Goal: Transaction & Acquisition: Purchase product/service

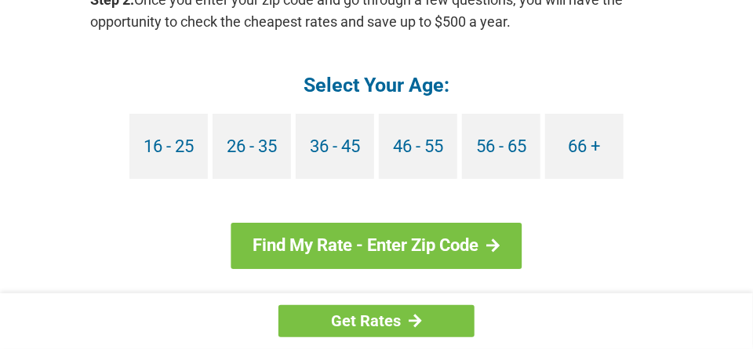
scroll to position [1644, 0]
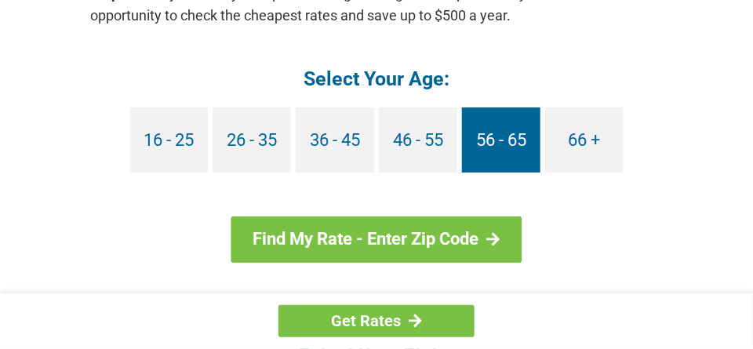
drag, startPoint x: 753, startPoint y: 201, endPoint x: 467, endPoint y: 140, distance: 291.9
click at [467, 140] on link "56 - 65" at bounding box center [501, 139] width 78 height 65
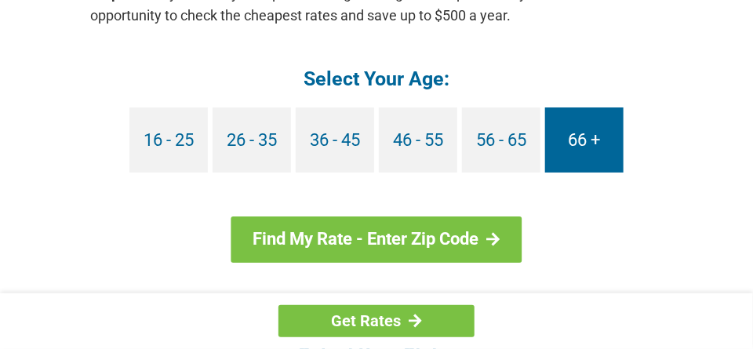
click at [564, 115] on link "66 +" at bounding box center [584, 139] width 78 height 65
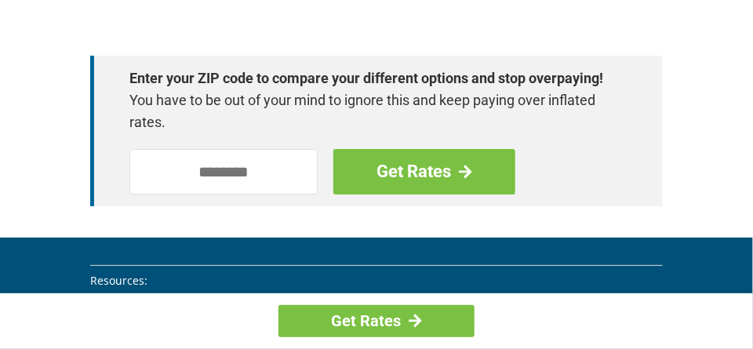
scroll to position [2409, 0]
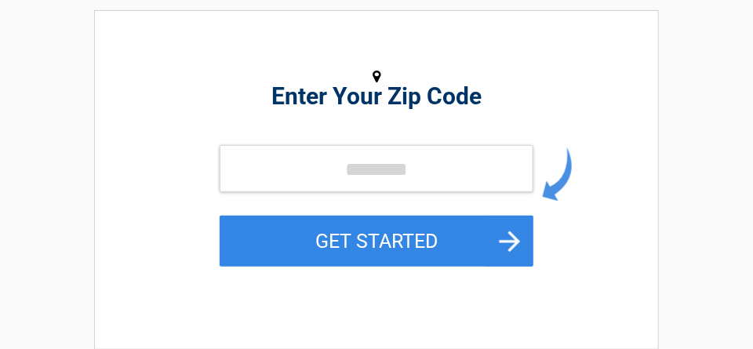
scroll to position [189, 0]
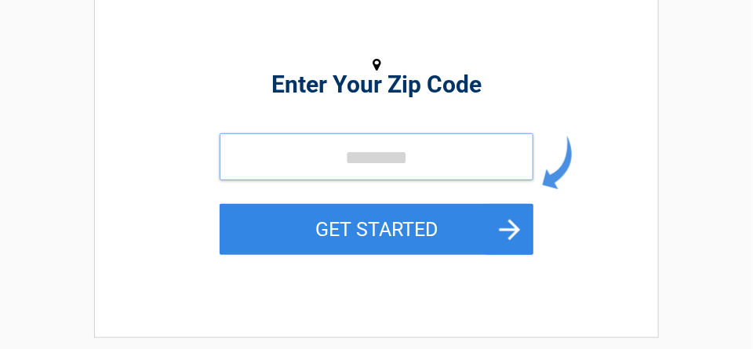
click at [256, 163] on input "tel" at bounding box center [377, 156] width 314 height 47
type input "*****"
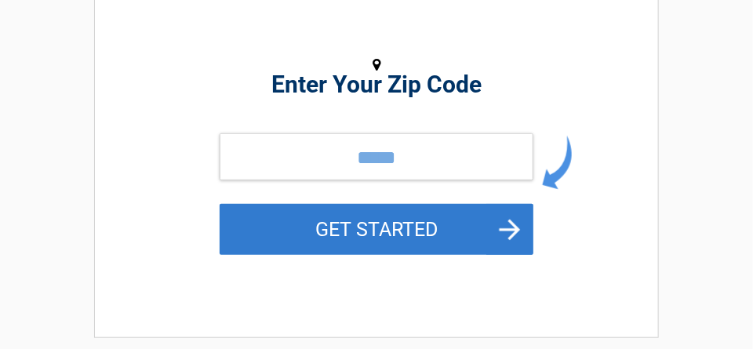
click at [330, 216] on button "GET STARTED" at bounding box center [377, 229] width 314 height 51
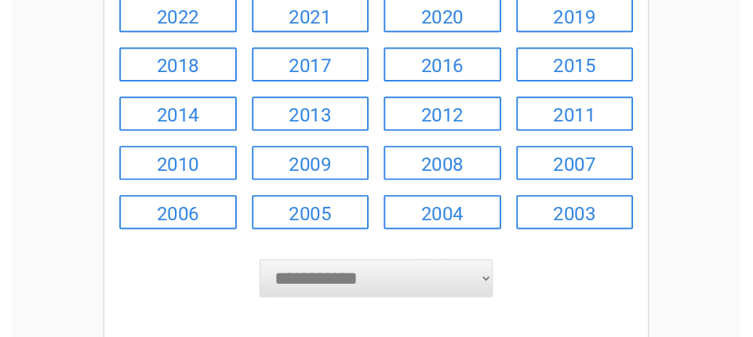
scroll to position [264, 0]
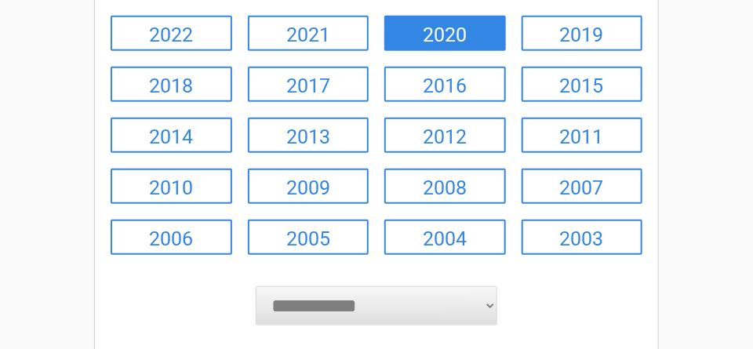
drag, startPoint x: 753, startPoint y: 123, endPoint x: 441, endPoint y: 32, distance: 325.0
click at [441, 32] on link "2020" at bounding box center [445, 33] width 122 height 35
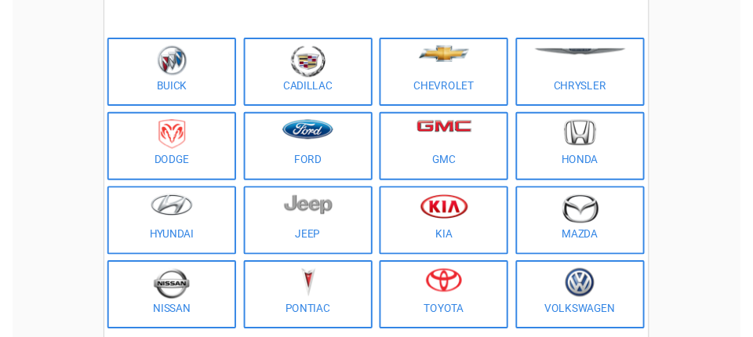
scroll to position [162, 0]
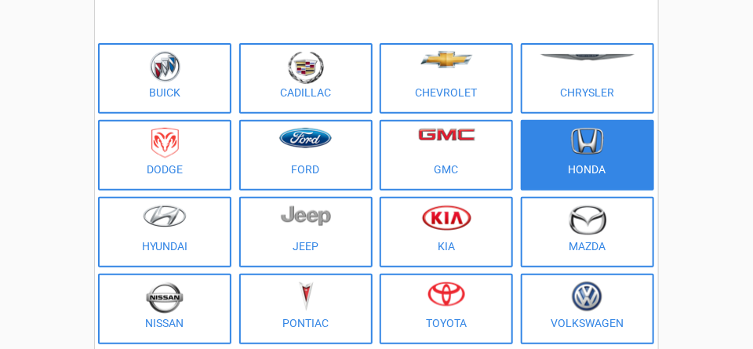
click at [564, 139] on figure at bounding box center [587, 145] width 114 height 35
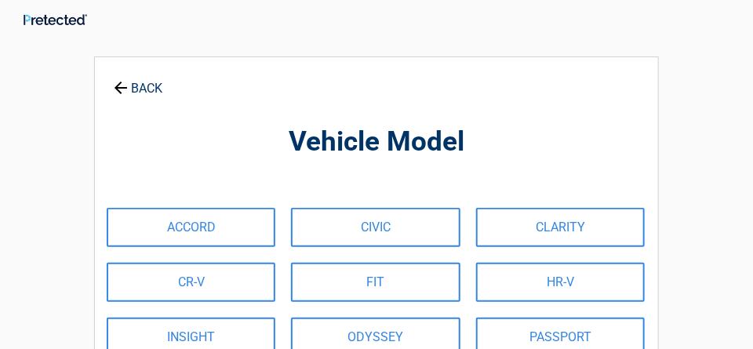
scroll to position [0, 0]
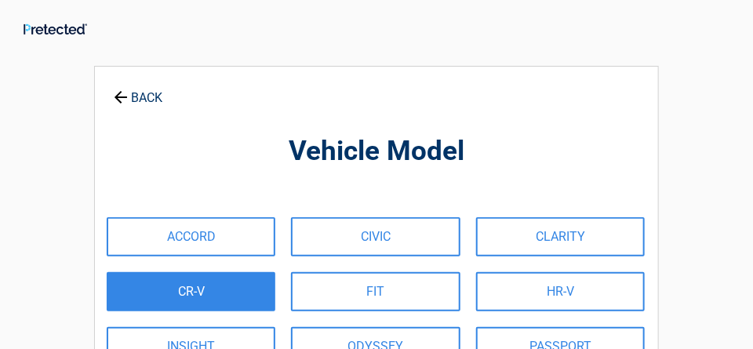
click at [198, 285] on link "CR-V" at bounding box center [191, 291] width 169 height 39
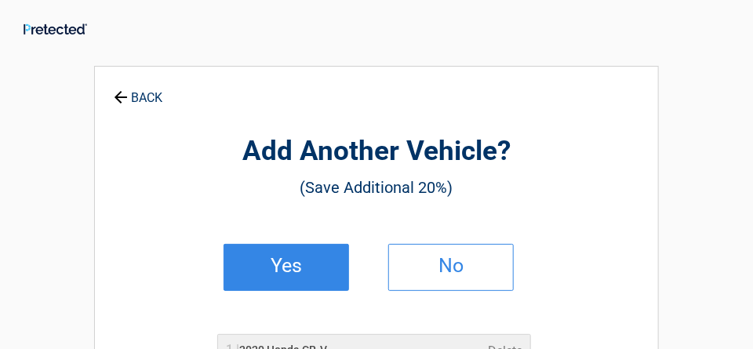
click at [280, 262] on h2 "Yes" at bounding box center [286, 265] width 93 height 11
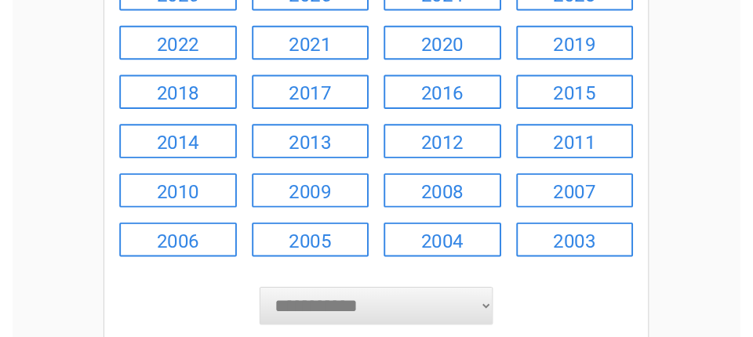
scroll to position [255, 0]
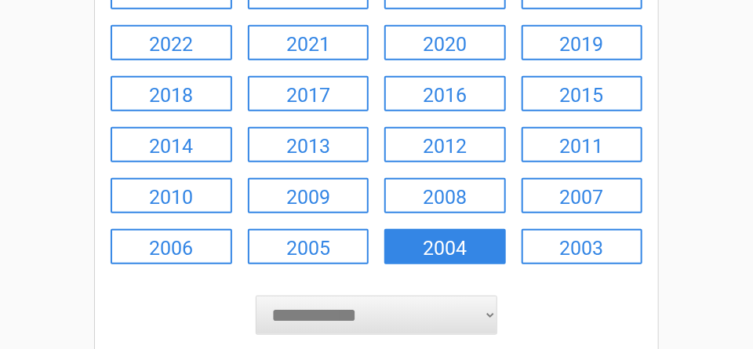
drag, startPoint x: 753, startPoint y: 136, endPoint x: 445, endPoint y: 241, distance: 325.0
click at [445, 241] on link "2004" at bounding box center [445, 246] width 122 height 35
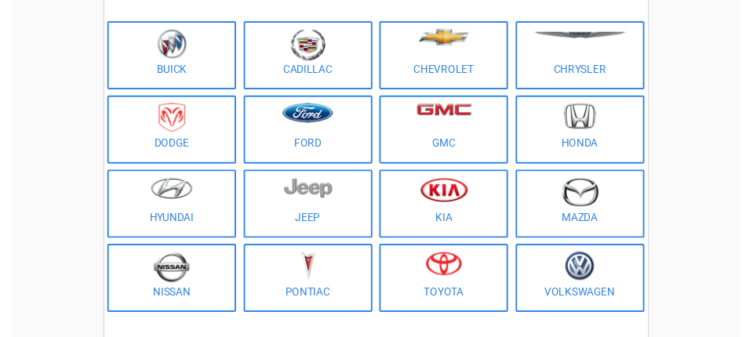
scroll to position [184, 0]
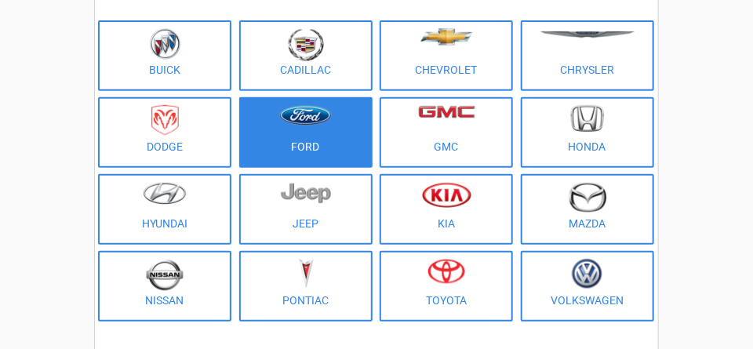
drag, startPoint x: 761, startPoint y: 113, endPoint x: 310, endPoint y: 138, distance: 451.5
click at [310, 138] on link "Ford" at bounding box center [305, 132] width 133 height 71
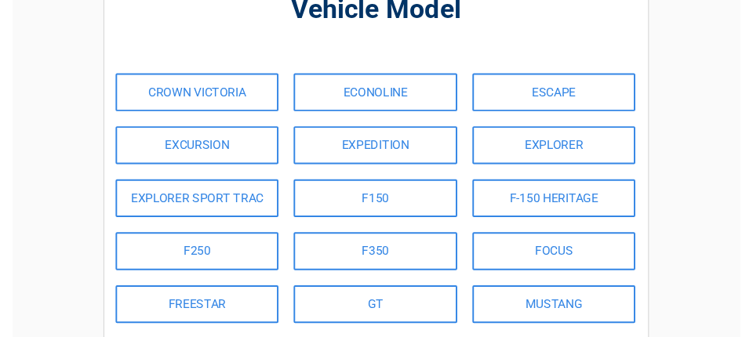
scroll to position [154, 0]
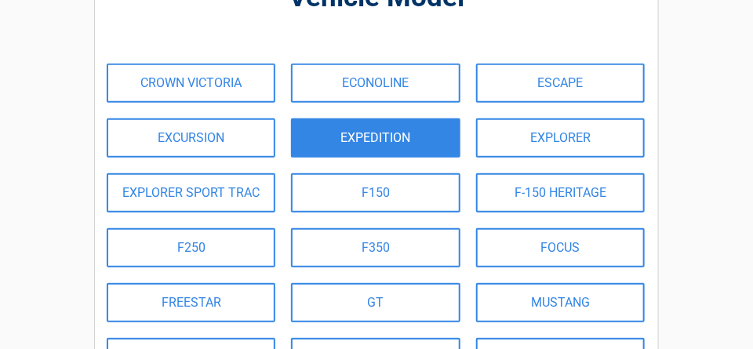
drag, startPoint x: 732, startPoint y: 131, endPoint x: 341, endPoint y: 129, distance: 391.2
click at [340, 129] on link "EXPEDITION" at bounding box center [375, 137] width 169 height 39
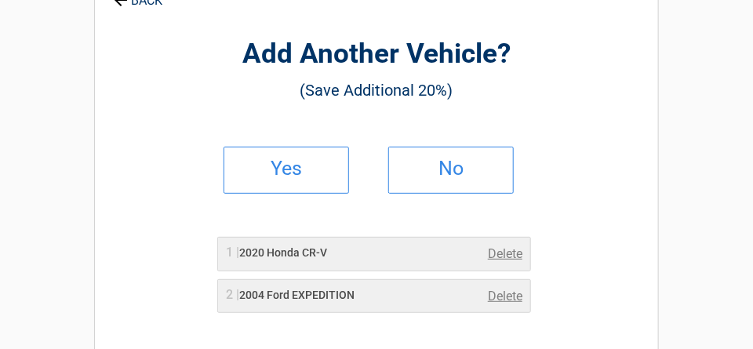
scroll to position [0, 0]
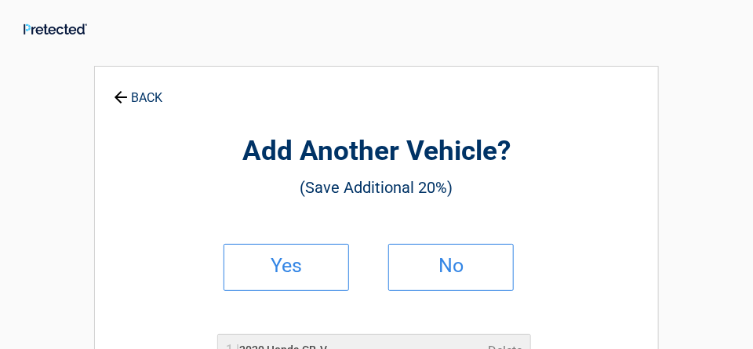
drag, startPoint x: 341, startPoint y: 129, endPoint x: 728, endPoint y: 67, distance: 391.6
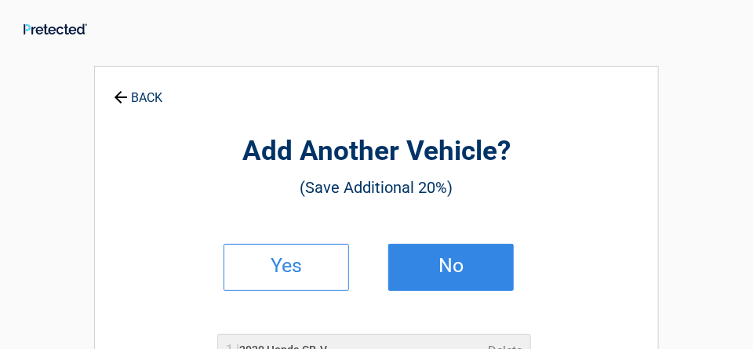
click at [455, 263] on h2 "No" at bounding box center [451, 265] width 93 height 11
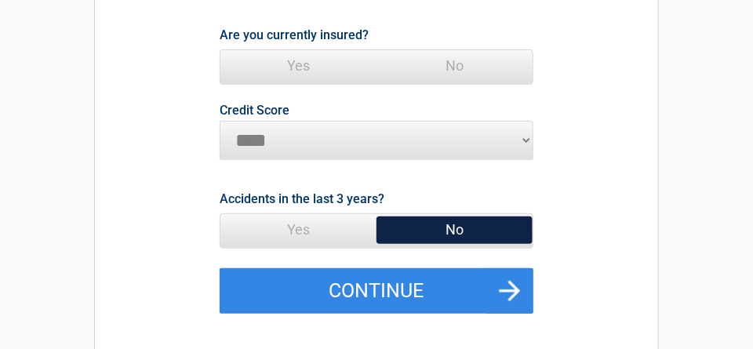
scroll to position [188, 0]
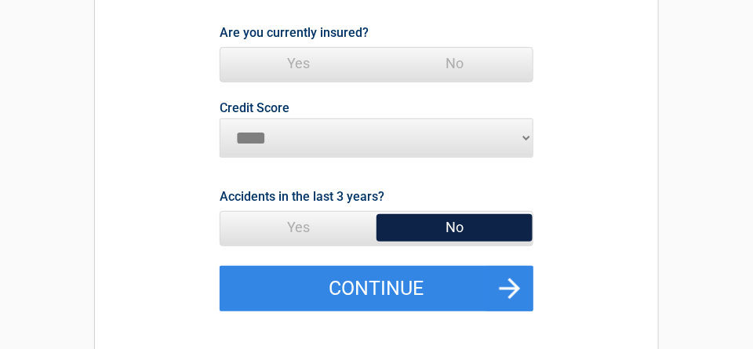
drag, startPoint x: 762, startPoint y: 62, endPoint x: 294, endPoint y: 60, distance: 468.1
click at [294, 60] on span "Yes" at bounding box center [298, 63] width 156 height 31
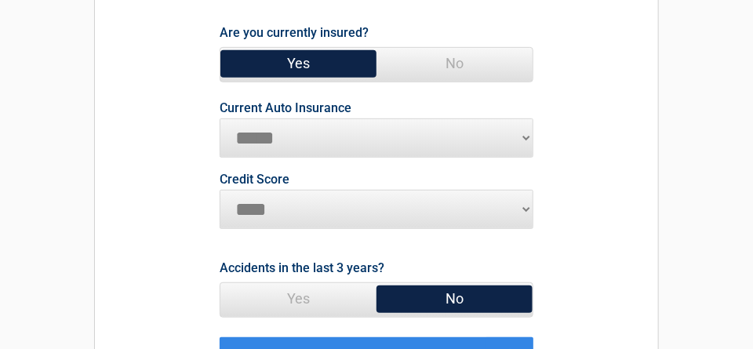
click at [522, 134] on select "**********" at bounding box center [377, 137] width 314 height 39
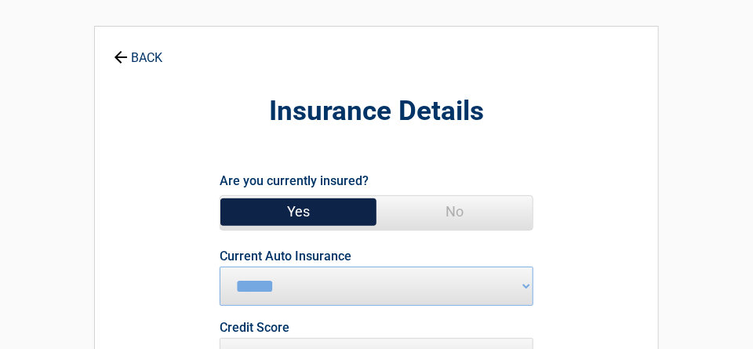
scroll to position [0, 0]
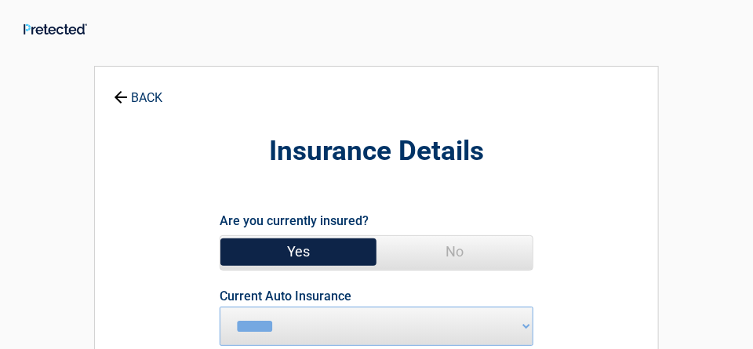
drag, startPoint x: 722, startPoint y: 12, endPoint x: 137, endPoint y: 96, distance: 590.9
click at [135, 96] on link "BACK" at bounding box center [138, 90] width 55 height 27
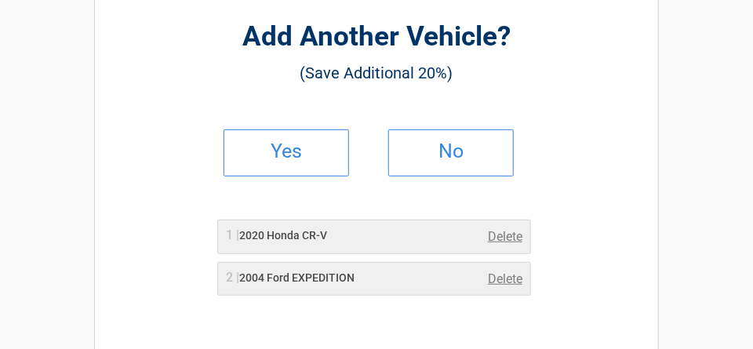
scroll to position [108, 0]
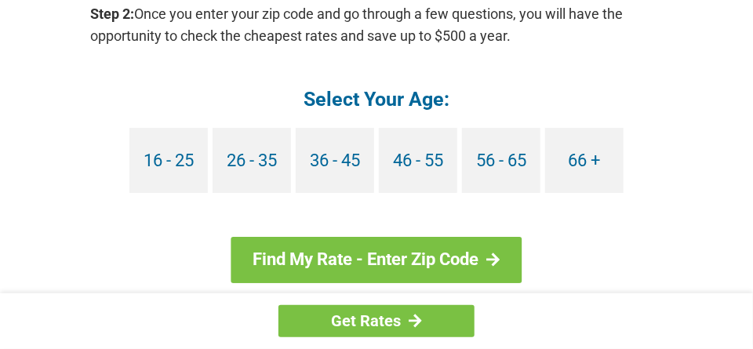
scroll to position [1638, 0]
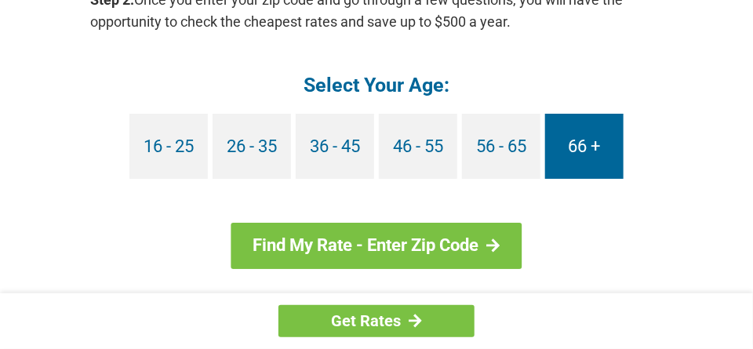
click at [578, 119] on link "66 +" at bounding box center [584, 146] width 78 height 65
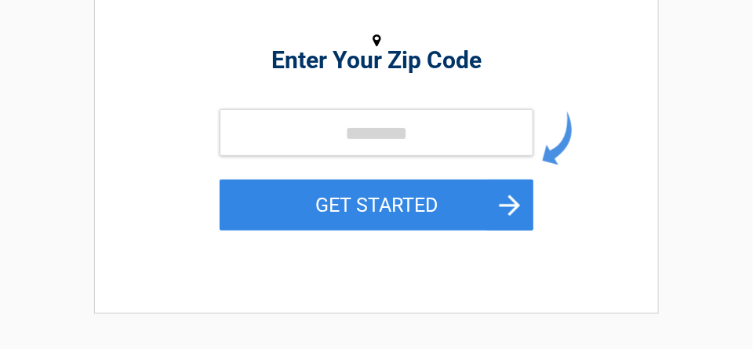
scroll to position [217, 0]
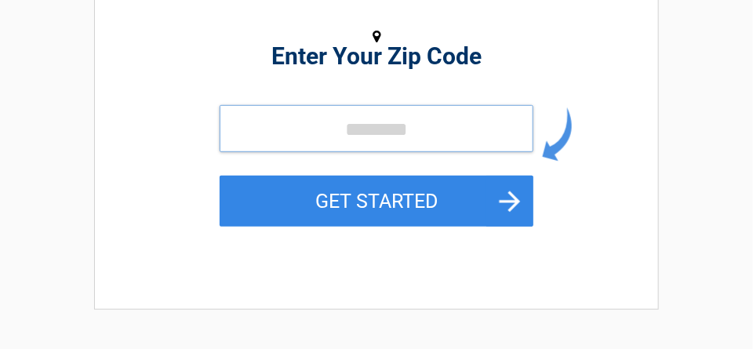
drag, startPoint x: 759, startPoint y: 59, endPoint x: 318, endPoint y: 124, distance: 445.4
click at [318, 123] on input "tel" at bounding box center [377, 128] width 314 height 47
type input "*****"
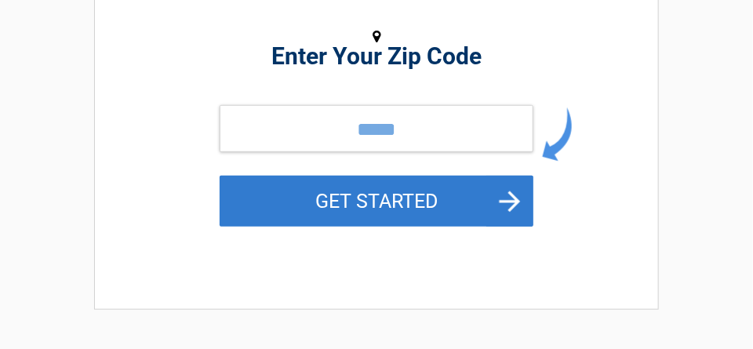
drag, startPoint x: 474, startPoint y: 198, endPoint x: 470, endPoint y: 206, distance: 9.5
click at [471, 204] on button "GET STARTED" at bounding box center [377, 201] width 314 height 51
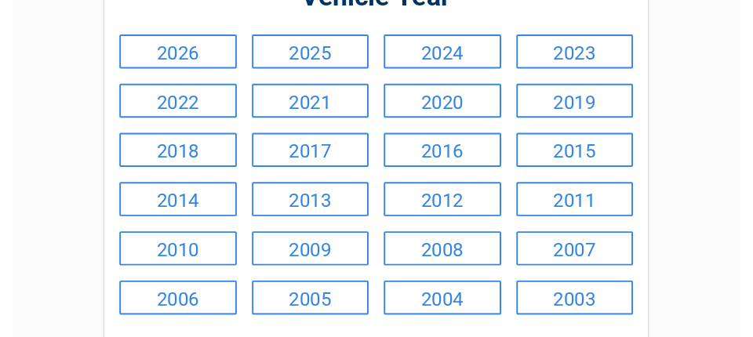
scroll to position [195, 0]
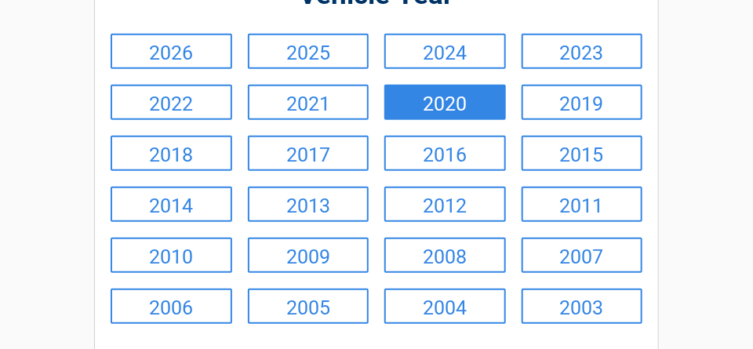
click at [481, 89] on link "2020" at bounding box center [445, 102] width 122 height 35
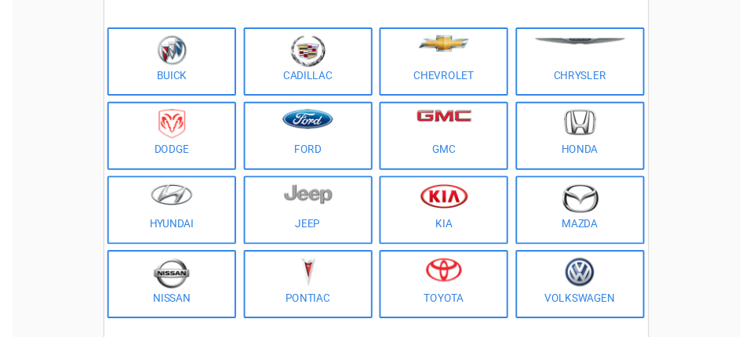
scroll to position [174, 0]
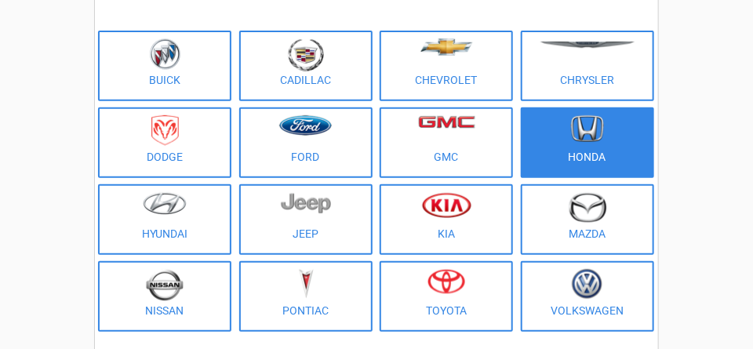
click at [590, 122] on img at bounding box center [587, 128] width 33 height 27
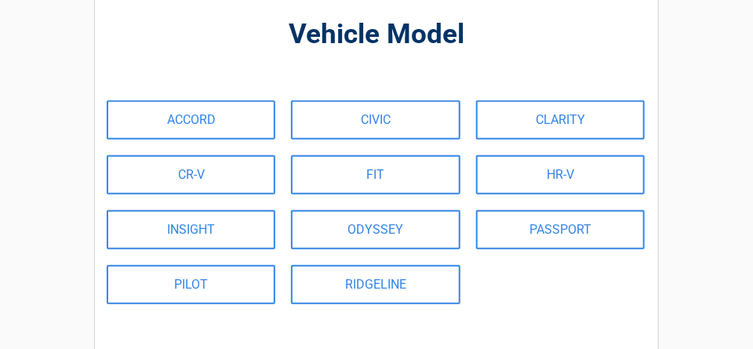
scroll to position [0, 0]
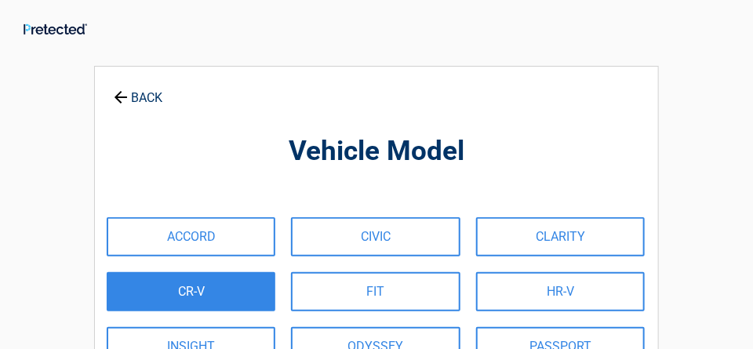
click at [155, 286] on link "CR-V" at bounding box center [191, 291] width 169 height 39
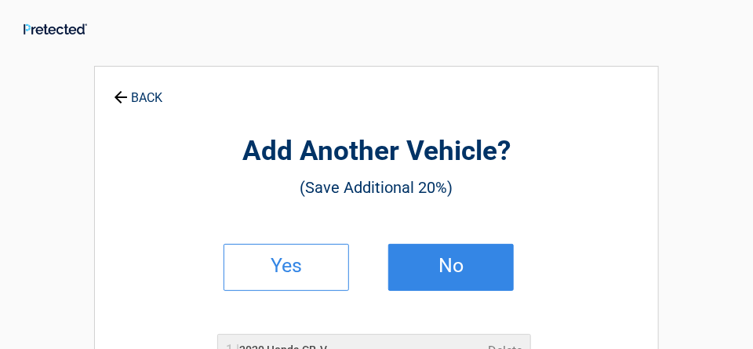
click at [434, 257] on link "No" at bounding box center [450, 267] width 125 height 47
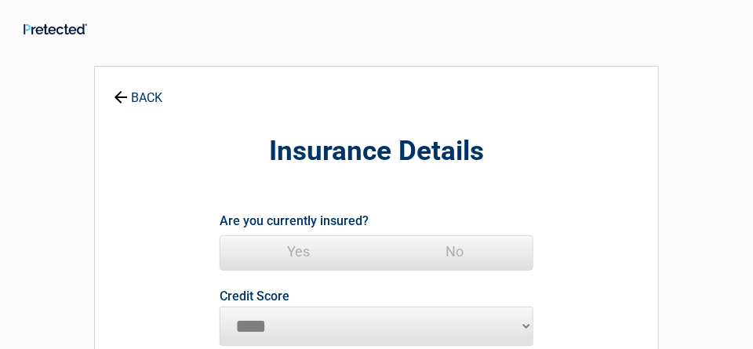
click at [293, 246] on span "Yes" at bounding box center [298, 251] width 156 height 31
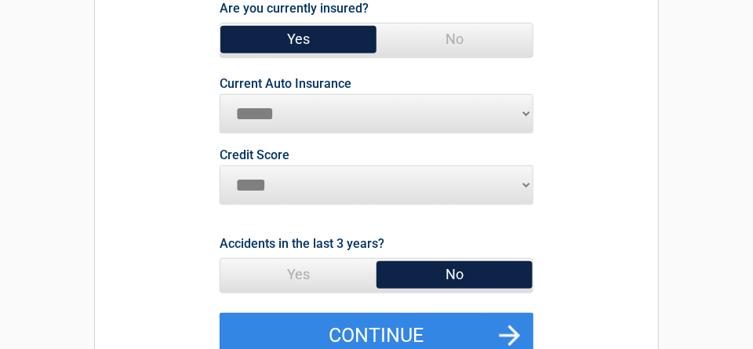
scroll to position [217, 0]
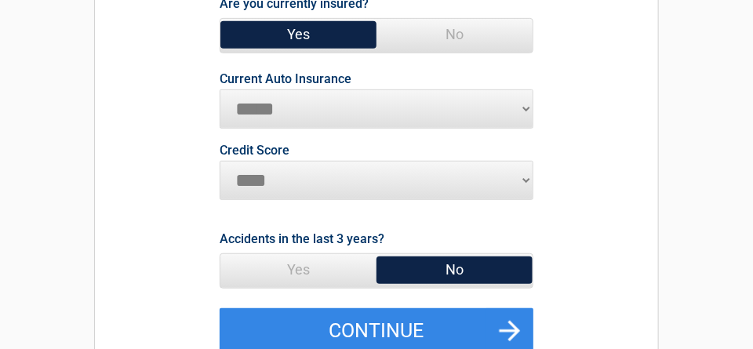
click at [260, 95] on select "**********" at bounding box center [377, 108] width 314 height 39
